Goal: Information Seeking & Learning: Learn about a topic

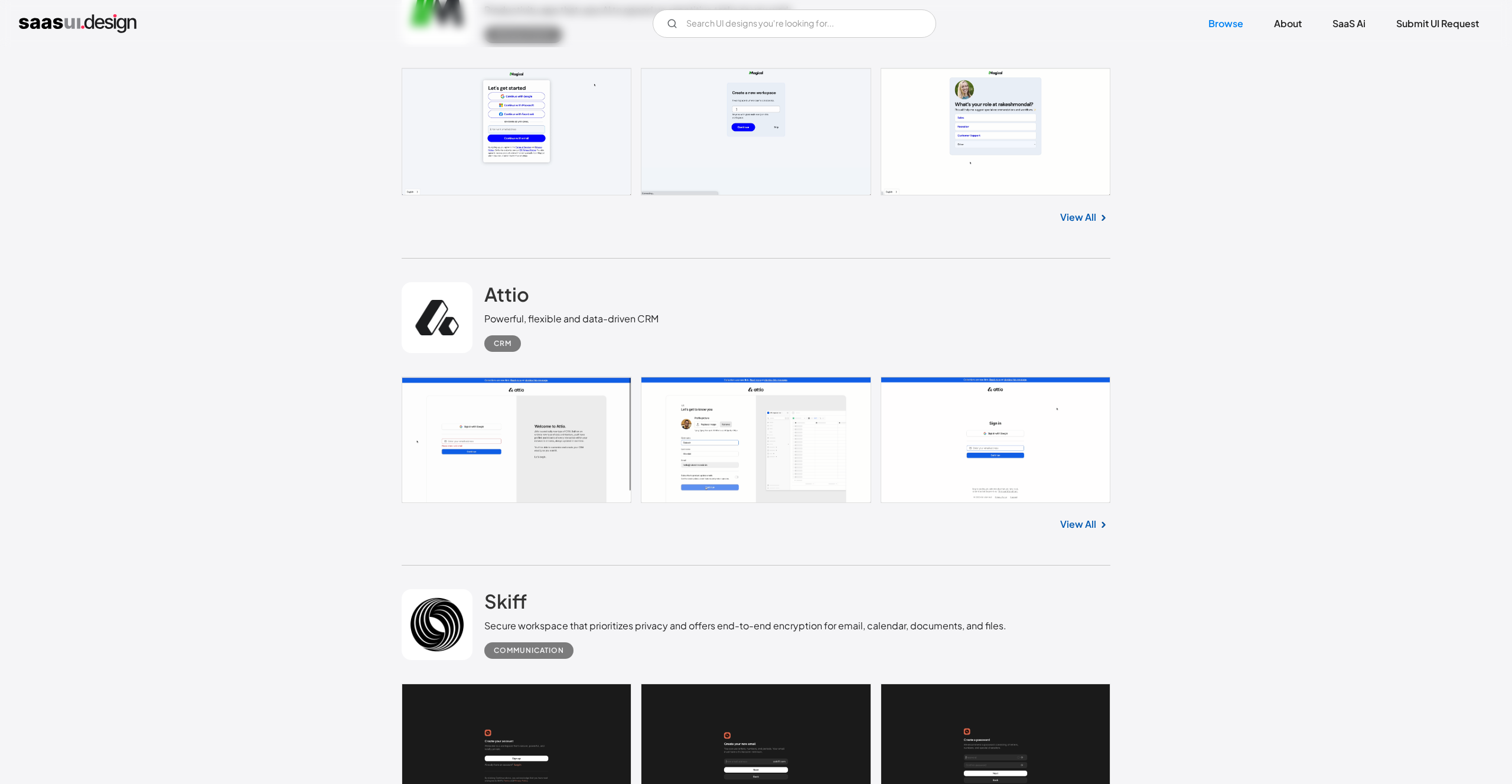
scroll to position [731, 0]
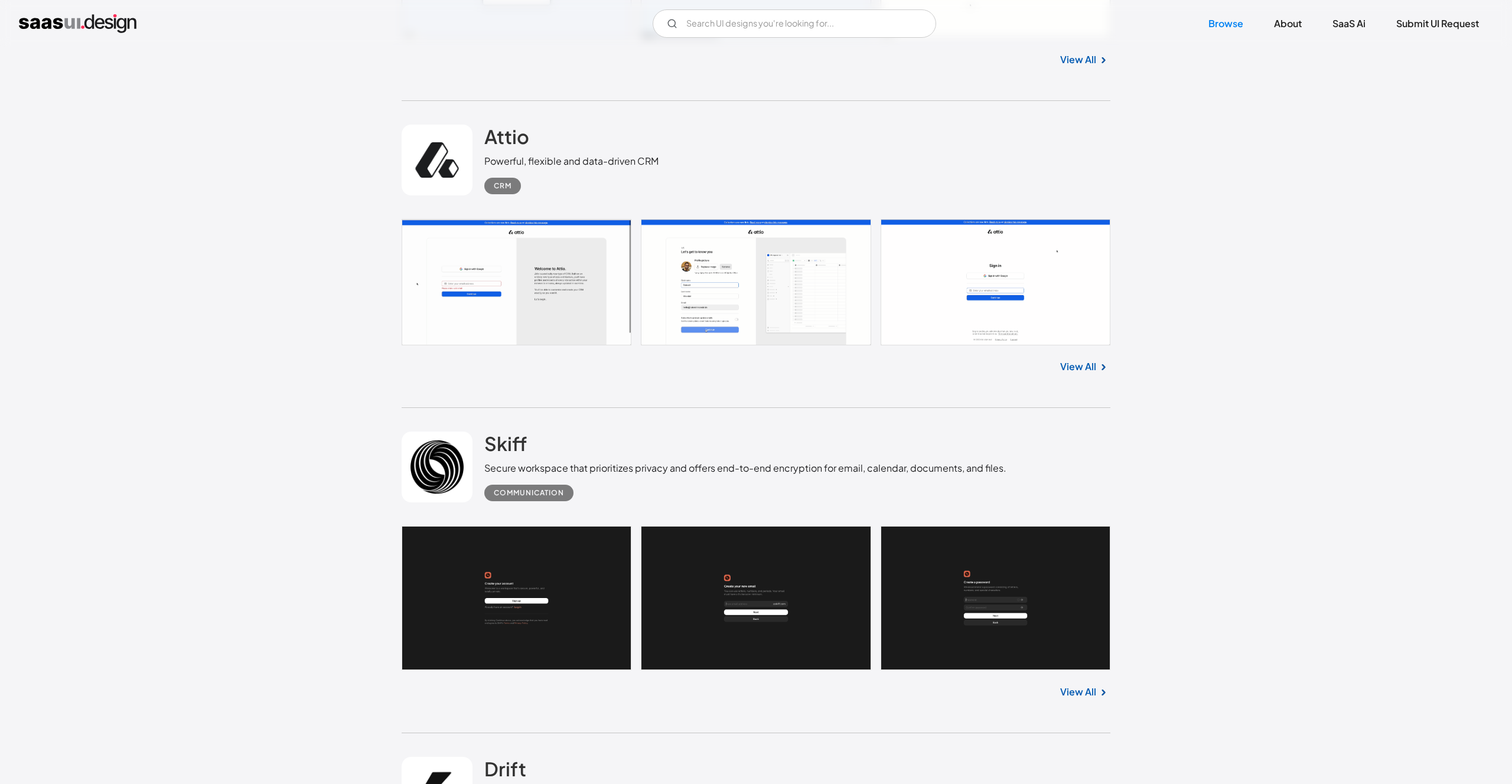
click at [1082, 374] on div "View All" at bounding box center [756, 365] width 708 height 39
click at [1079, 369] on link "View All" at bounding box center [1078, 366] width 36 height 14
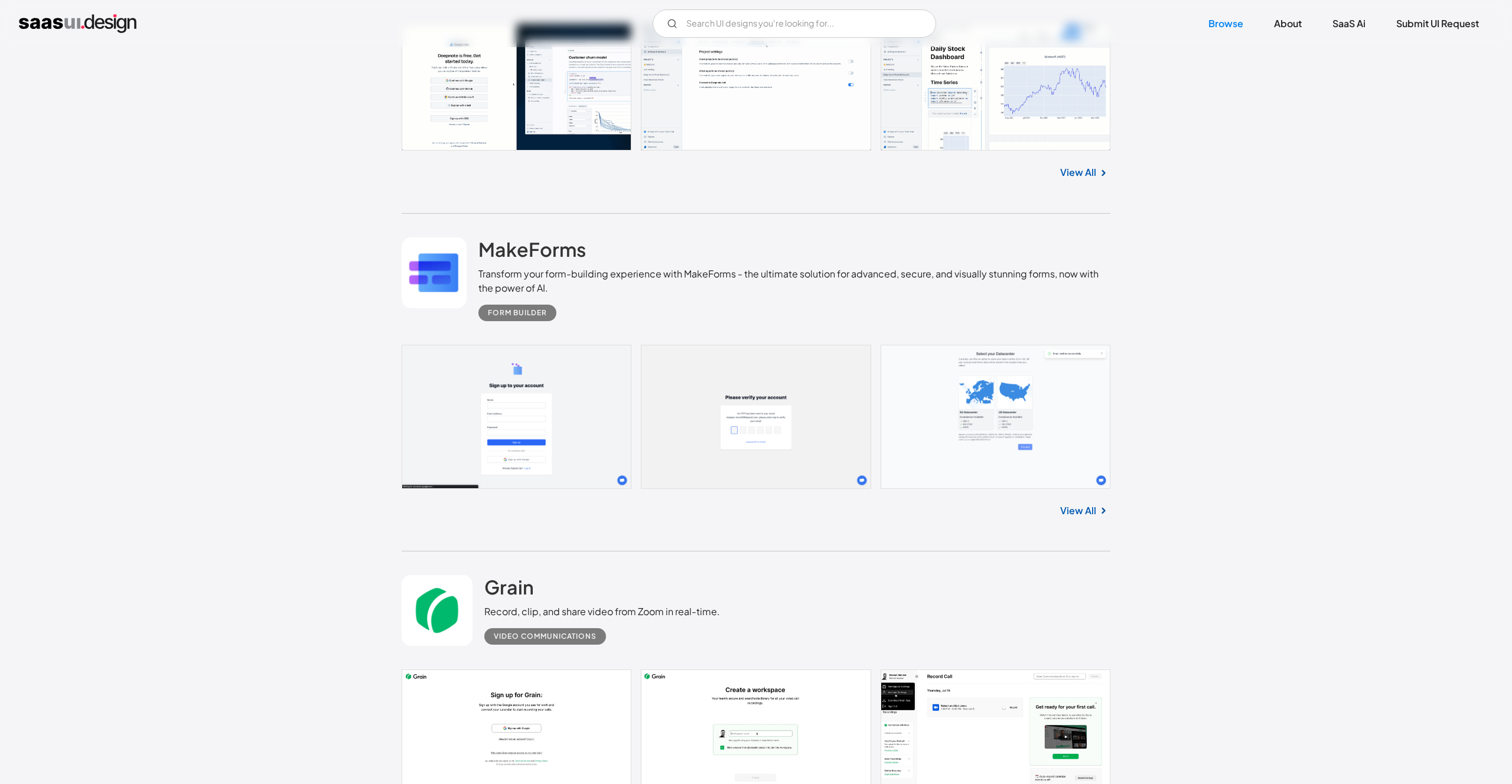
scroll to position [7790, 0]
click at [724, 21] on input "Email Form" at bounding box center [793, 23] width 284 height 28
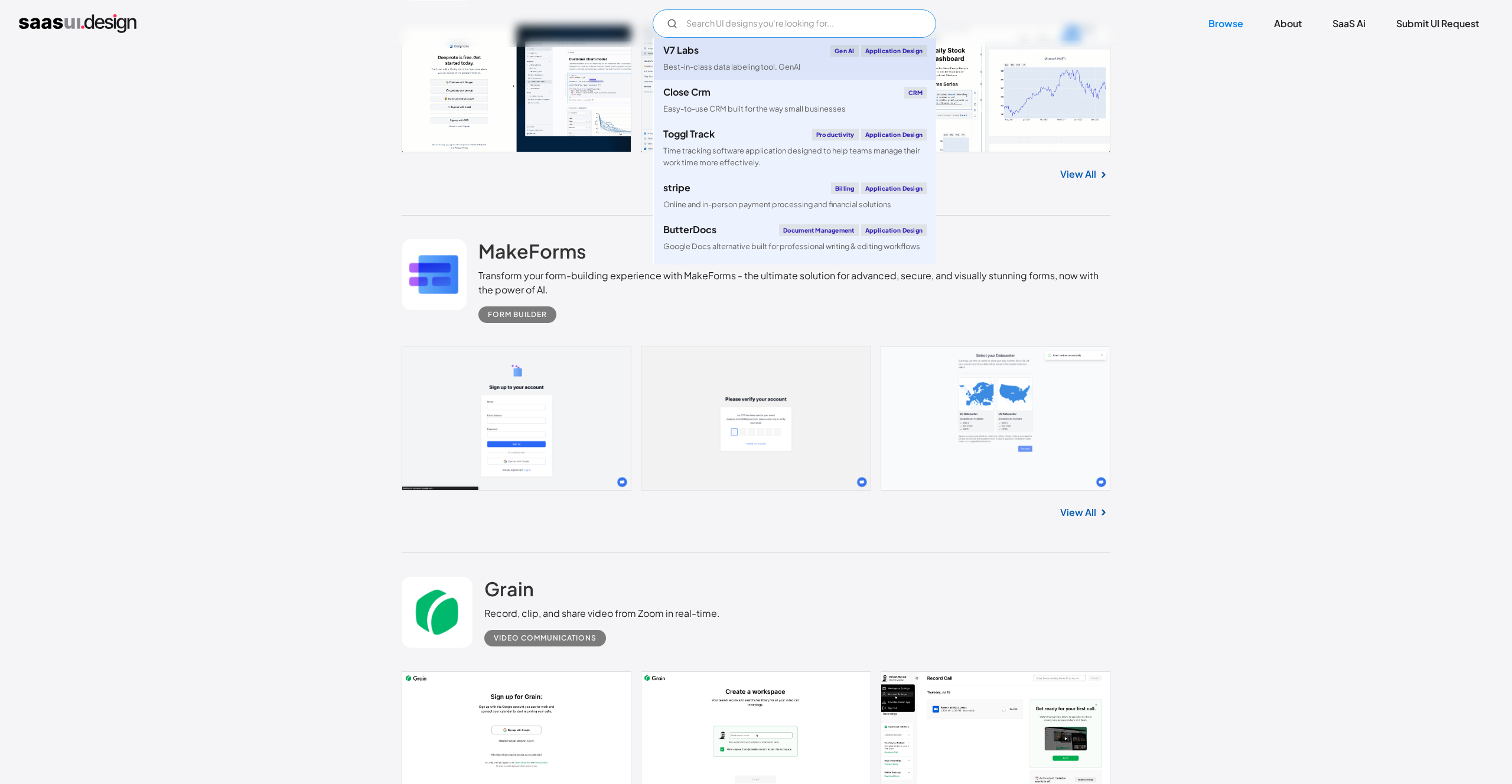
click at [775, 43] on link "V7 Labs Gen AI Application Design Best-in-class data labeling tool. GenAI" at bounding box center [795, 58] width 283 height 42
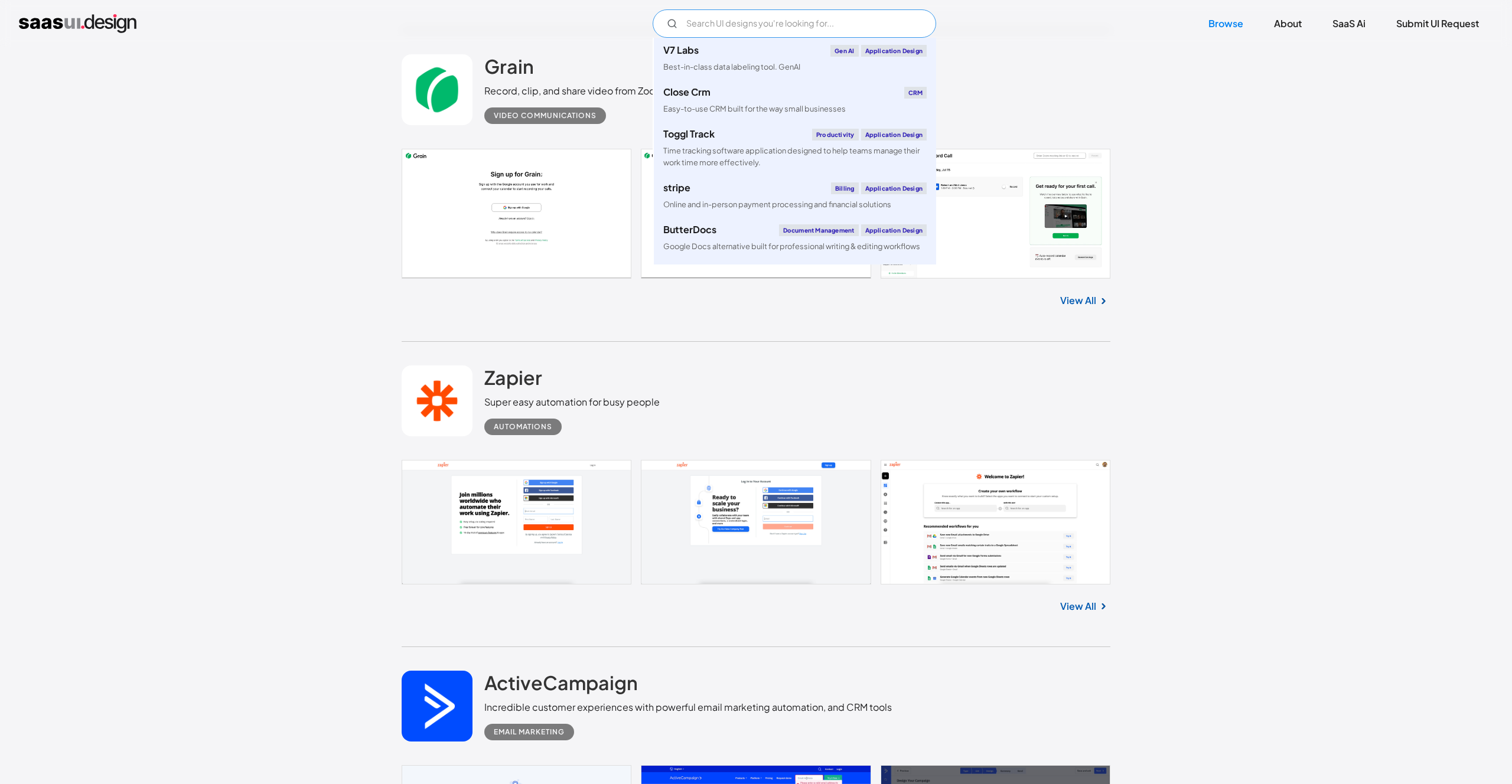
scroll to position [8364, 0]
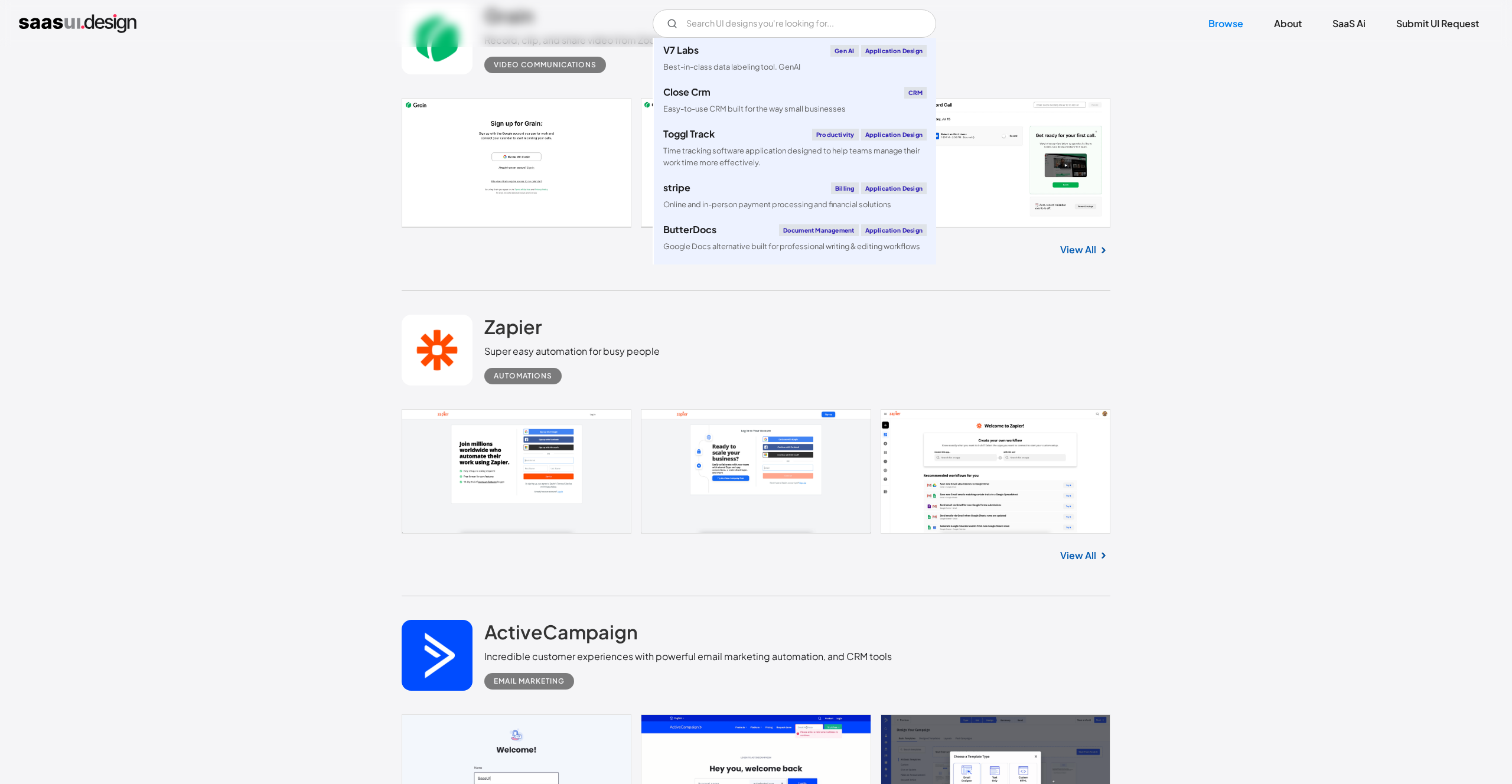
click at [544, 321] on div "Zapier Super easy automation for busy people Automations" at bounding box center [572, 350] width 175 height 70
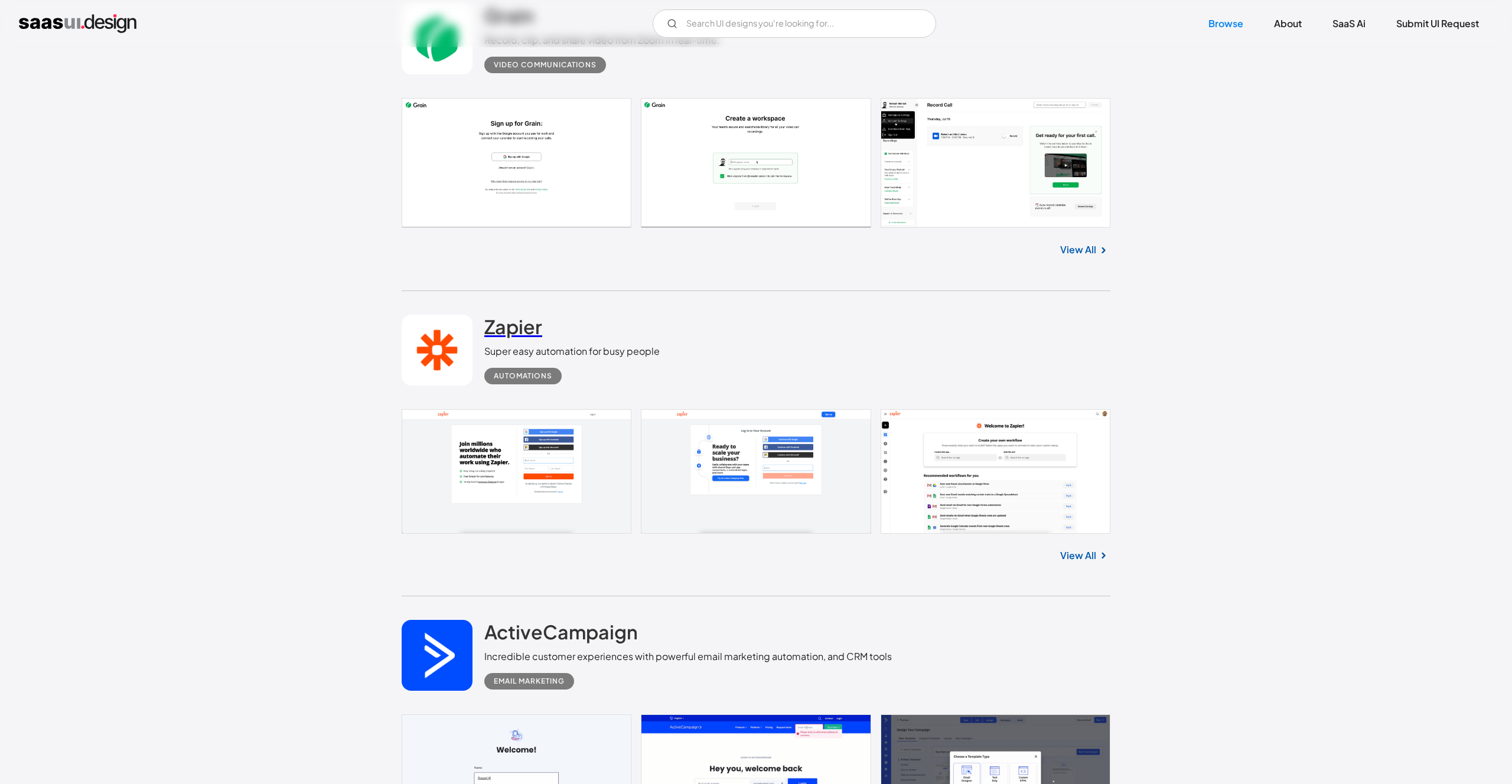
click at [511, 329] on h2 "Zapier" at bounding box center [513, 327] width 58 height 24
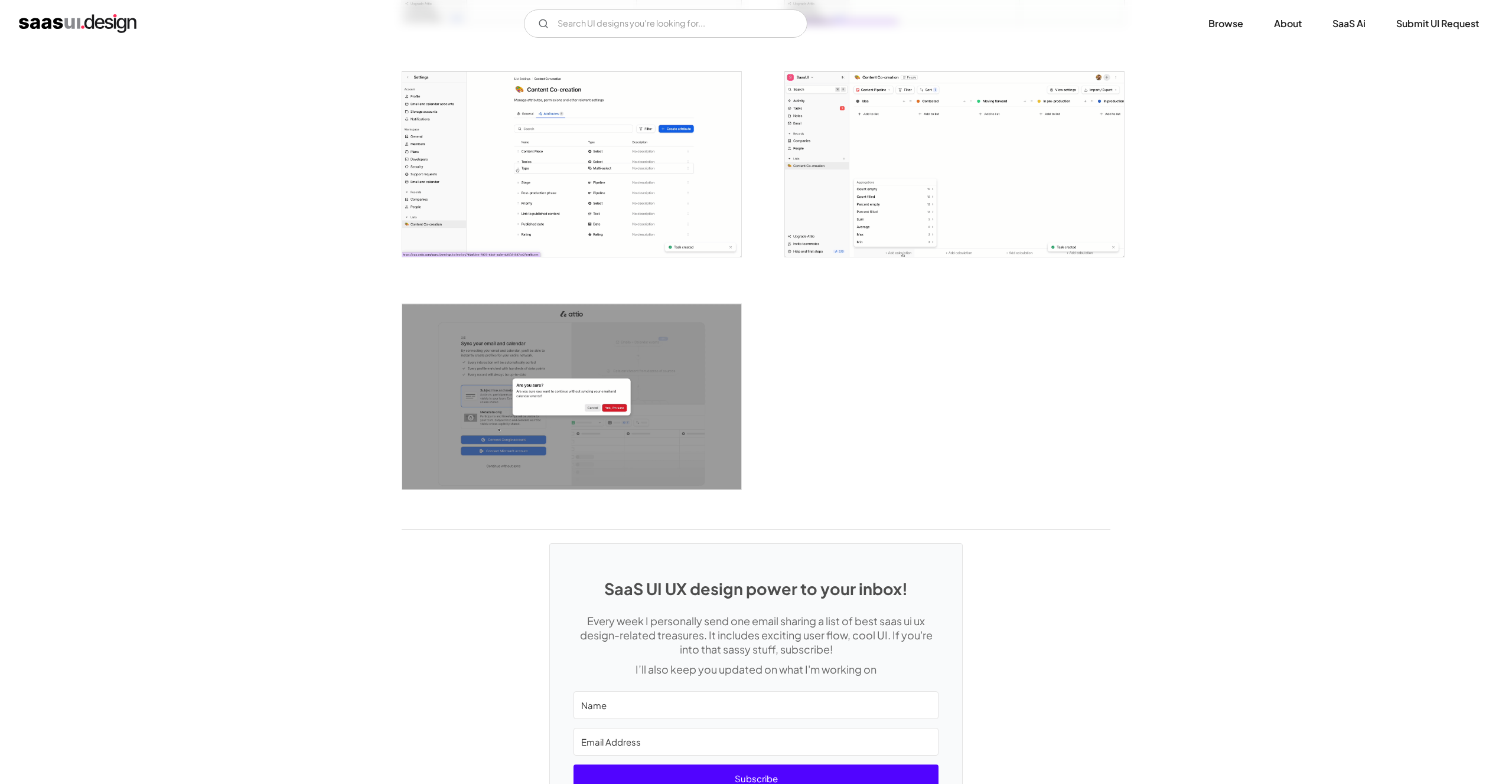
scroll to position [2898, 0]
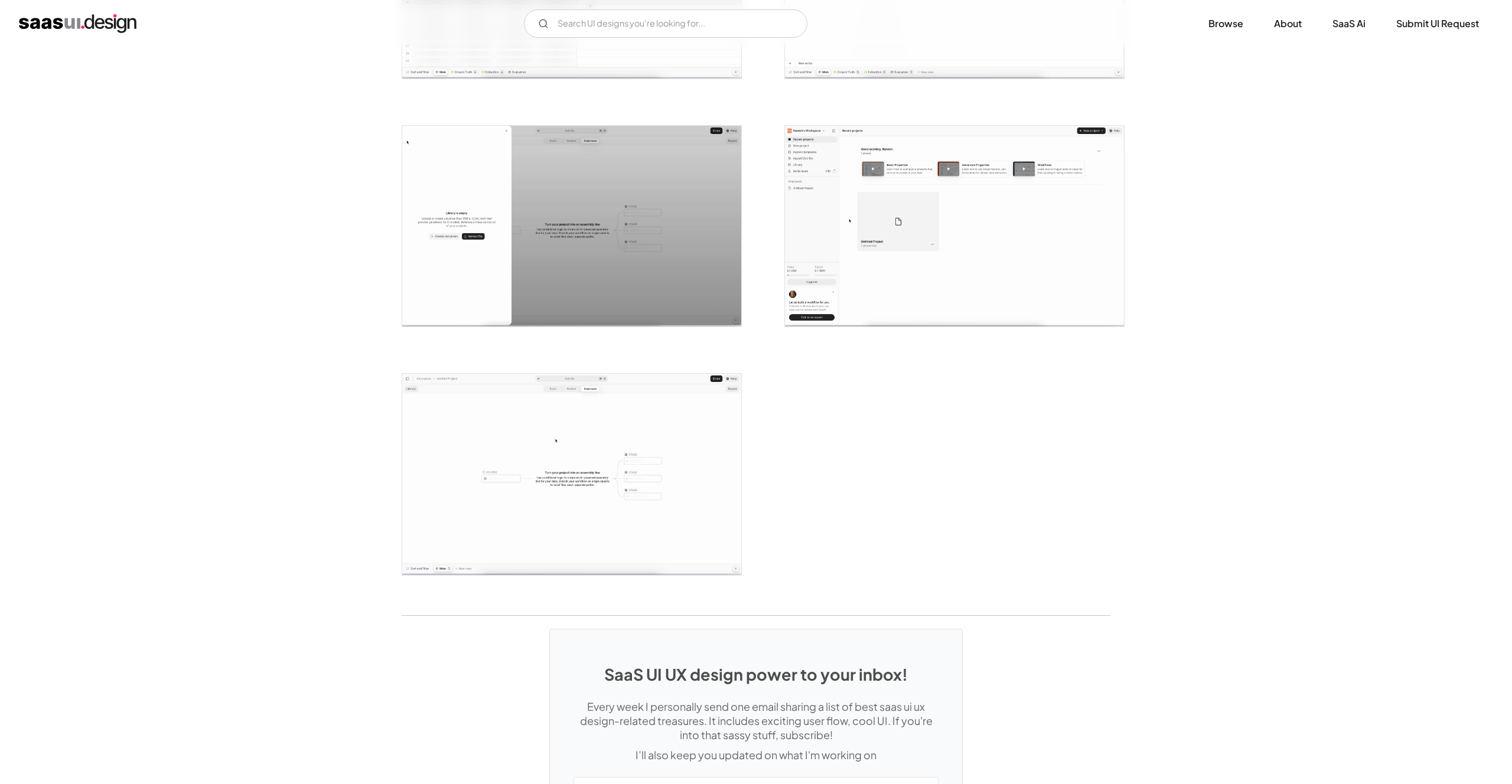
scroll to position [2387, 0]
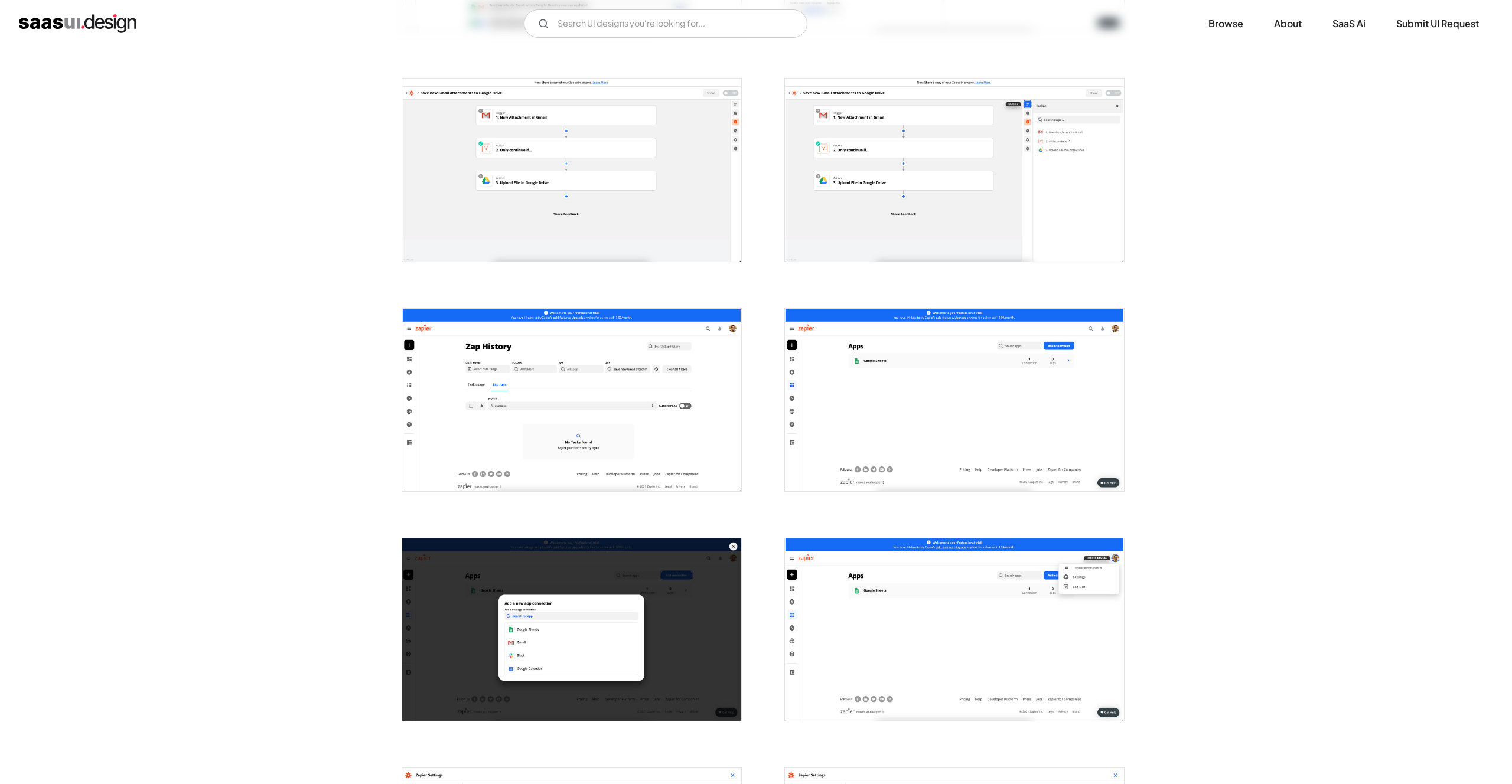
scroll to position [657, 0]
click at [1063, 160] on img "open lightbox" at bounding box center [954, 170] width 339 height 182
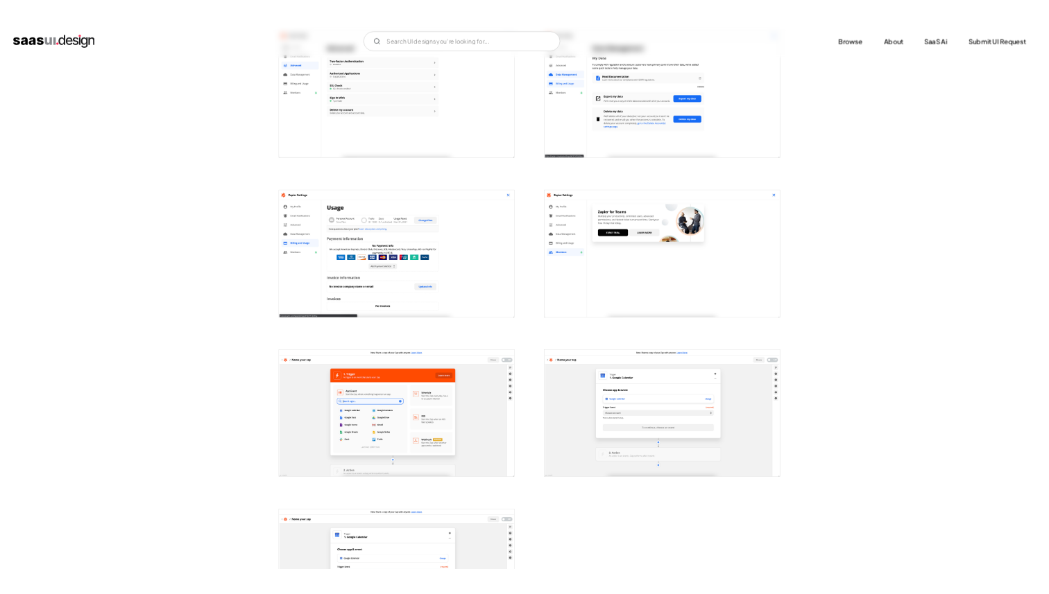
scroll to position [1936, 0]
